Goal: Task Accomplishment & Management: Use online tool/utility

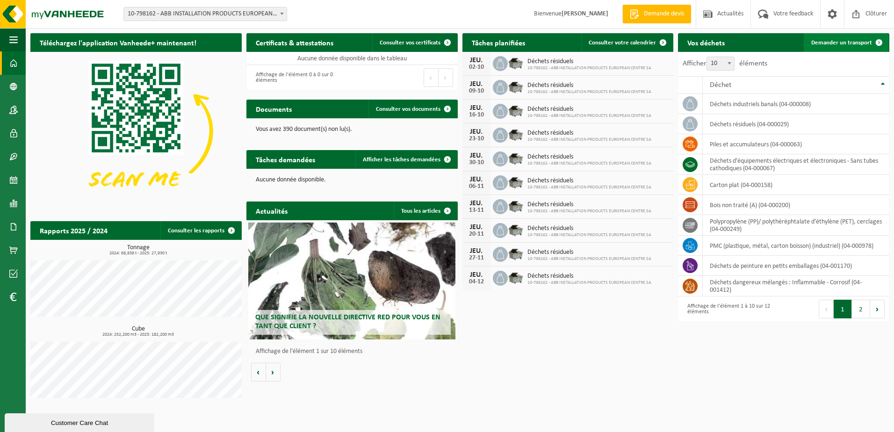
click at [841, 37] on link "Demander un transport" at bounding box center [846, 42] width 85 height 19
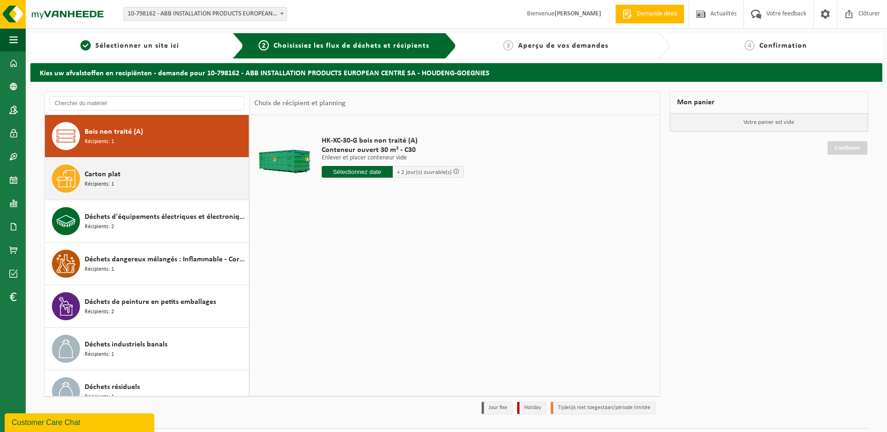
click at [140, 181] on div "Carton plat Récipients: 1" at bounding box center [166, 179] width 162 height 28
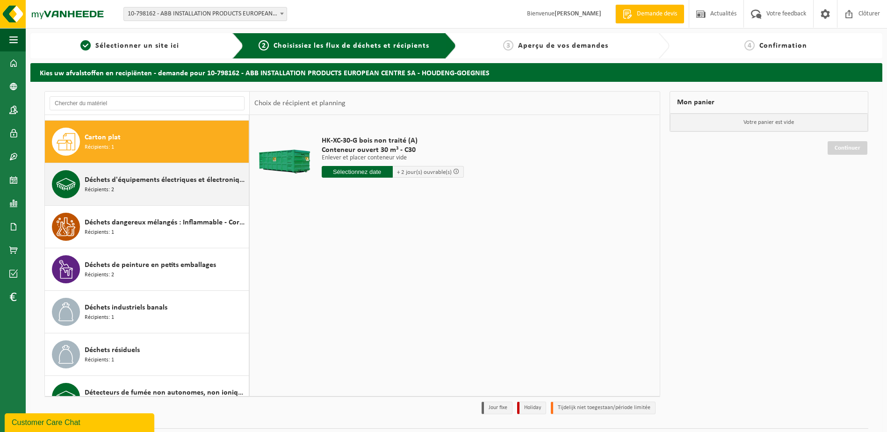
scroll to position [43, 0]
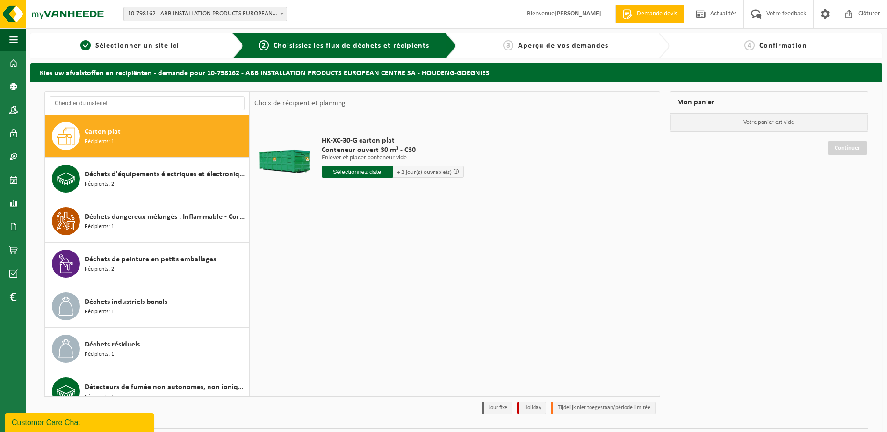
click at [341, 168] on input "text" at bounding box center [357, 172] width 71 height 12
click at [332, 290] on div "29" at bounding box center [330, 284] width 16 height 15
type input "à partir de [DATE]"
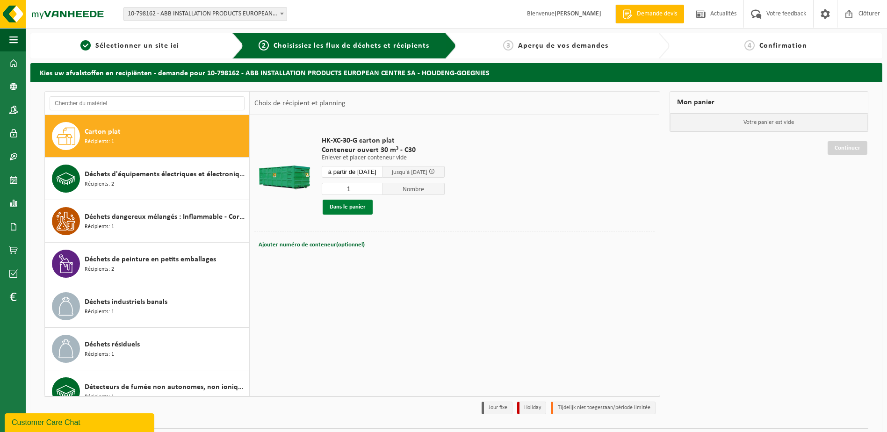
click at [334, 207] on button "Dans le panier" at bounding box center [348, 207] width 50 height 15
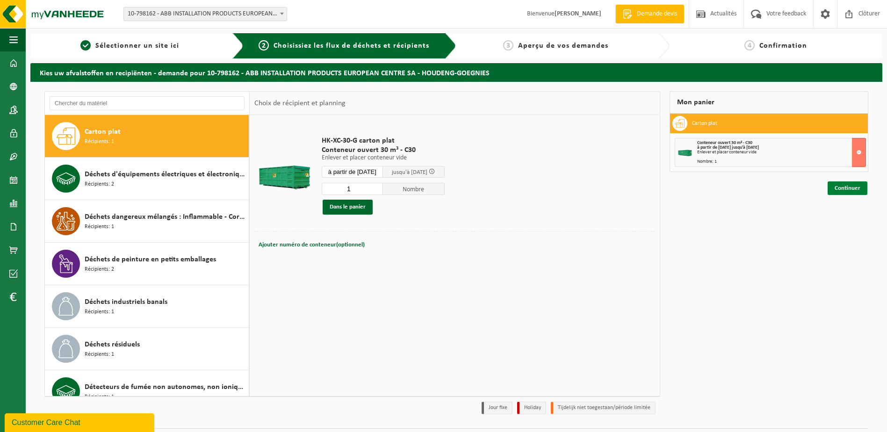
click at [847, 188] on link "Continuer" at bounding box center [848, 188] width 40 height 14
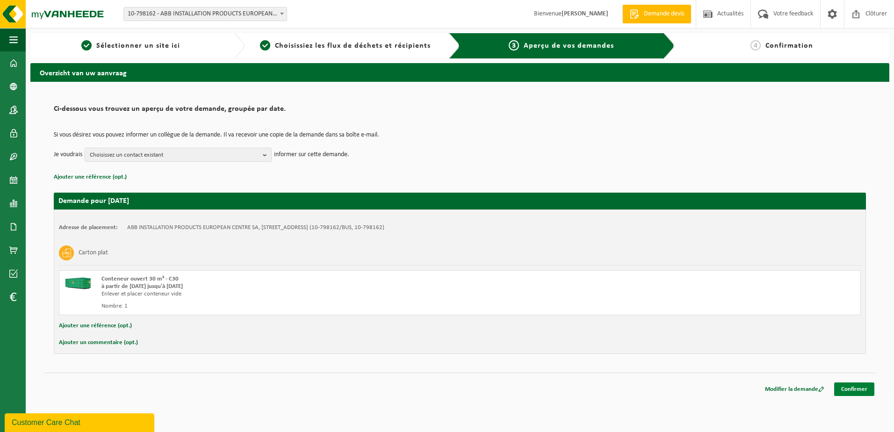
click at [872, 391] on link "Confirmer" at bounding box center [854, 390] width 40 height 14
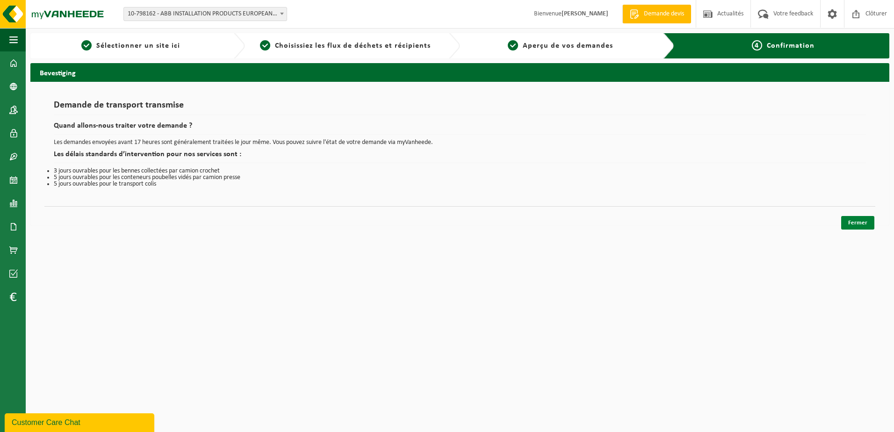
click at [854, 223] on link "Fermer" at bounding box center [857, 223] width 33 height 14
